Goal: Task Accomplishment & Management: Manage account settings

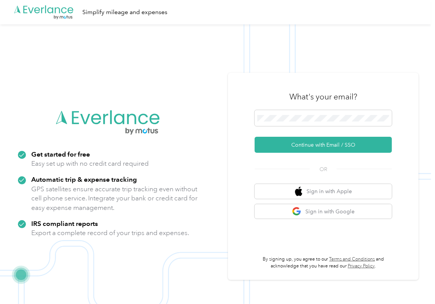
drag, startPoint x: 282, startPoint y: 146, endPoint x: 130, endPoint y: 181, distance: 156.5
click at [282, 146] on button "Continue with Email / SSO" at bounding box center [322, 145] width 137 height 16
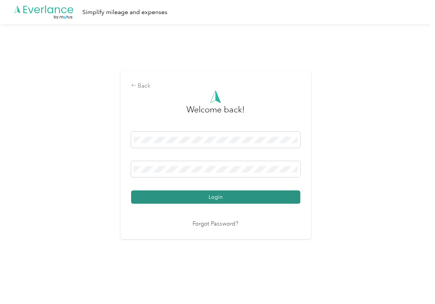
click at [184, 194] on button "Login" at bounding box center [215, 196] width 169 height 13
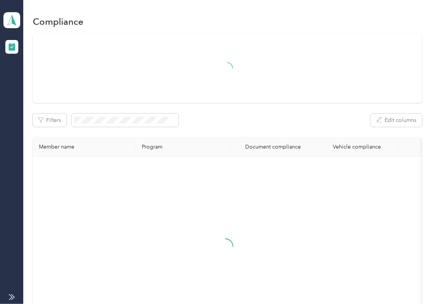
drag, startPoint x: 227, startPoint y: 119, endPoint x: 139, endPoint y: 81, distance: 96.2
click at [227, 119] on div "Filters Edit columns" at bounding box center [227, 120] width 389 height 13
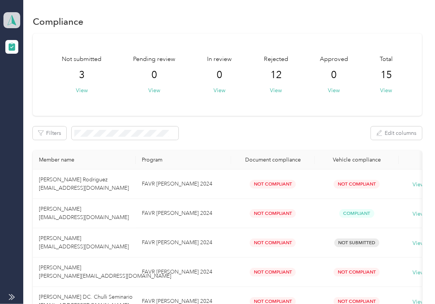
click at [17, 19] on icon at bounding box center [11, 20] width 11 height 11
click at [40, 80] on div "Log out" at bounding box center [84, 78] width 150 height 13
